Goal: Find specific page/section: Find specific page/section

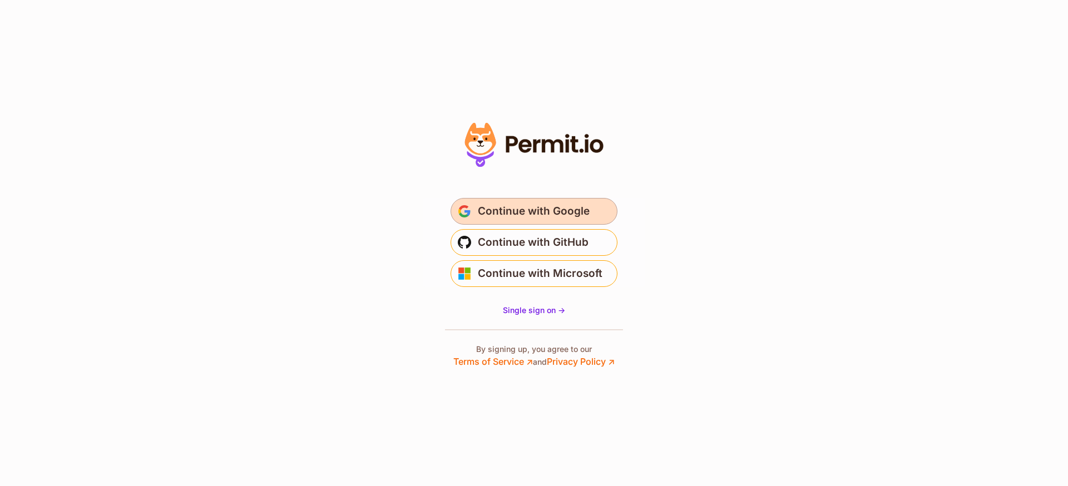
click at [553, 214] on span "Continue with Google" at bounding box center [534, 211] width 112 height 18
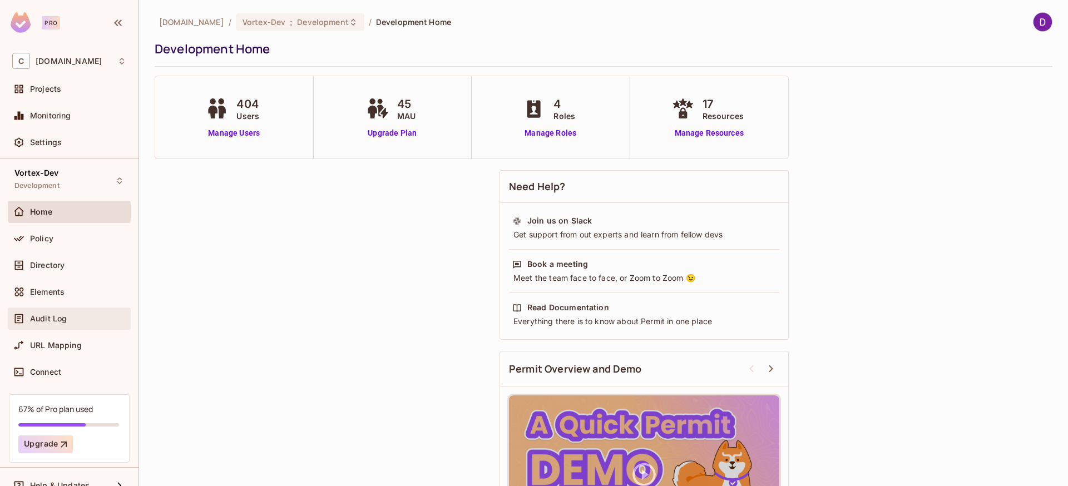
click at [47, 322] on span "Audit Log" at bounding box center [48, 318] width 37 height 9
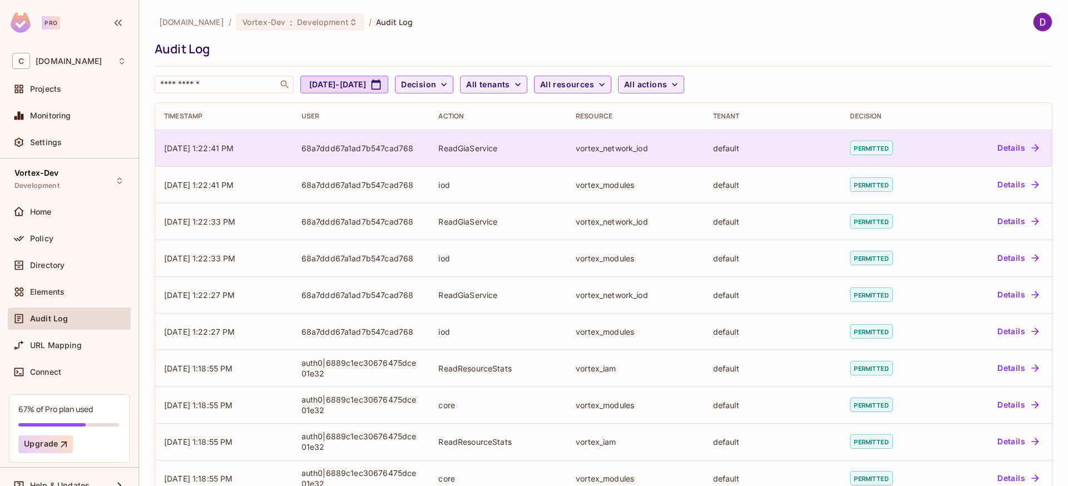
click at [1023, 154] on button "Details" at bounding box center [1018, 148] width 50 height 18
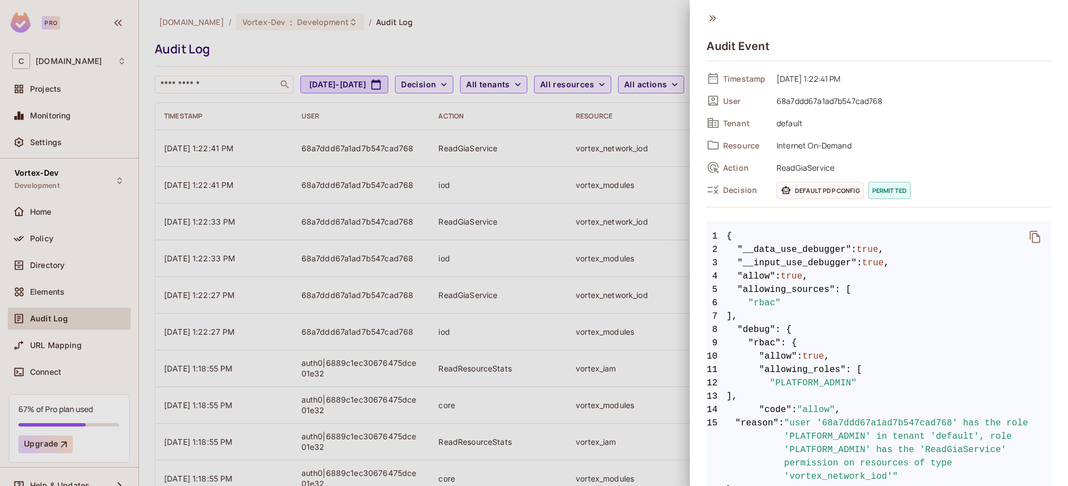
click at [715, 21] on icon at bounding box center [712, 18] width 12 height 12
